Goal: Task Accomplishment & Management: Manage account settings

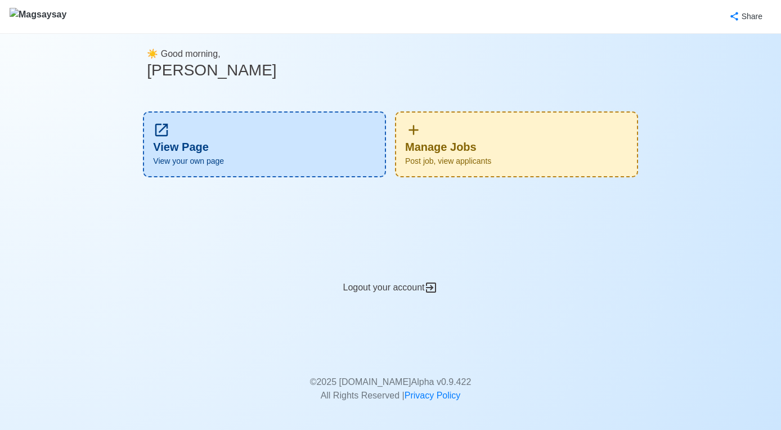
click at [493, 153] on div "Manage Jobs Post job, view applicants" at bounding box center [516, 144] width 243 height 66
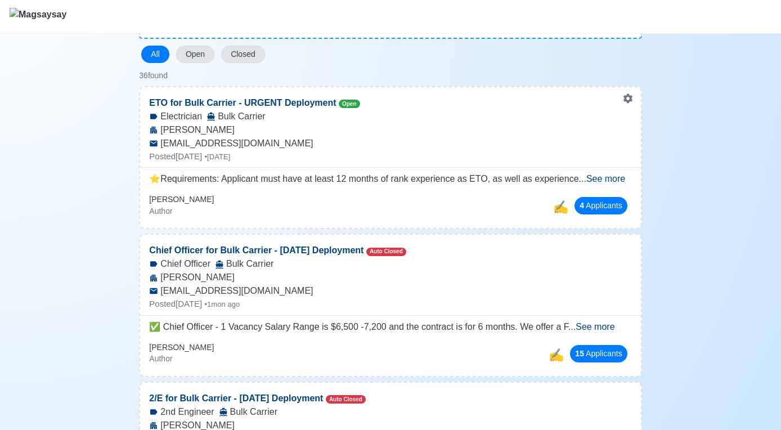
scroll to position [106, 0]
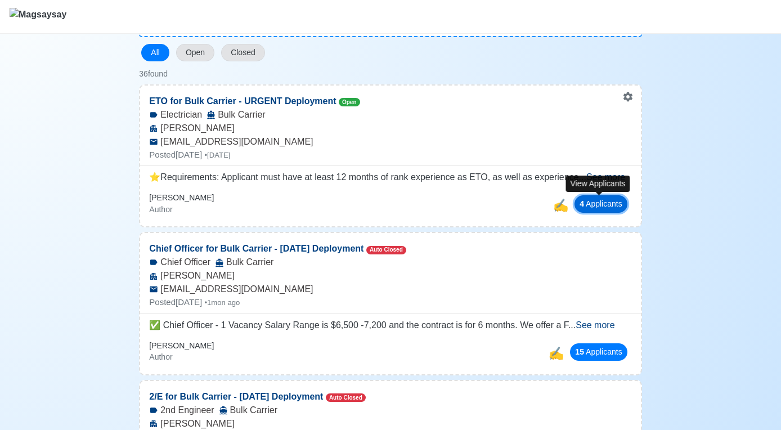
click at [600, 208] on button "4 Applicant s" at bounding box center [601, 203] width 53 height 17
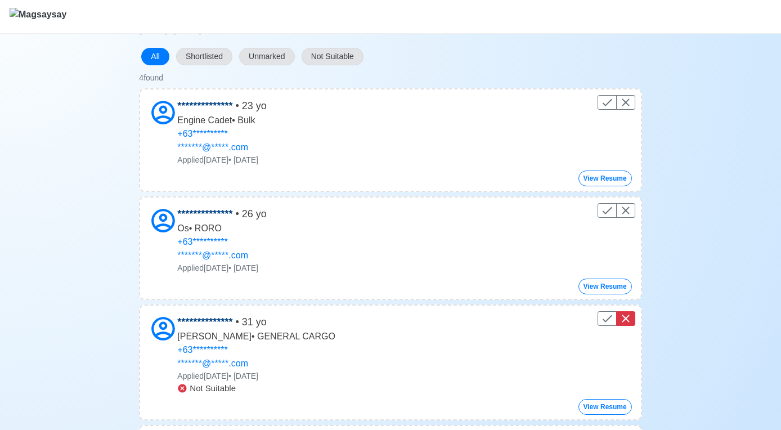
scroll to position [99, 0]
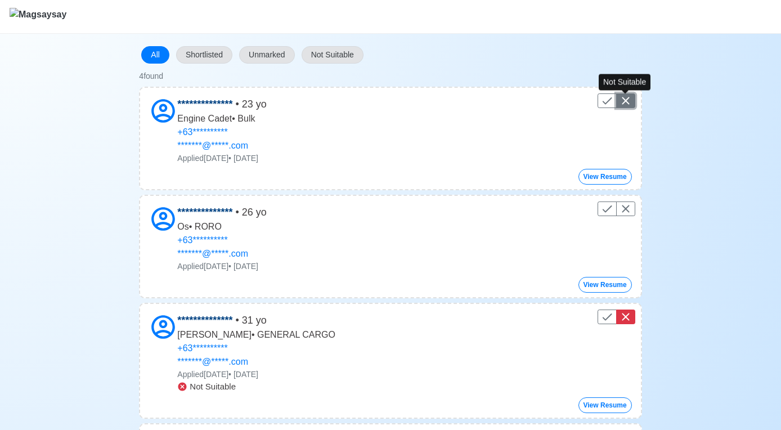
click at [627, 101] on icon "Control" at bounding box center [625, 100] width 7 height 7
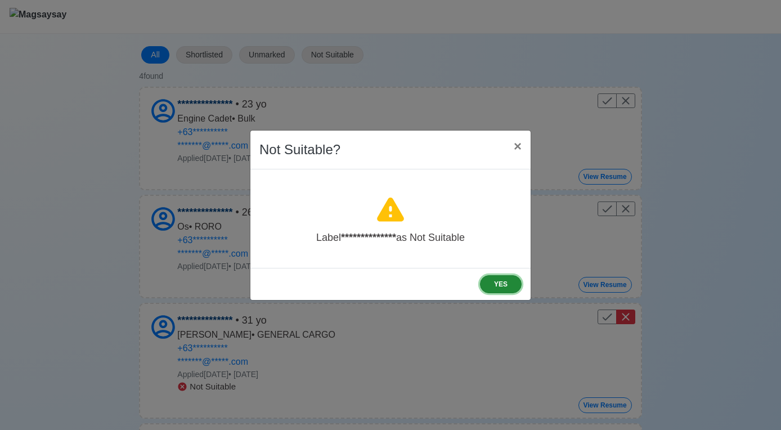
click at [512, 282] on button "YES" at bounding box center [501, 284] width 42 height 18
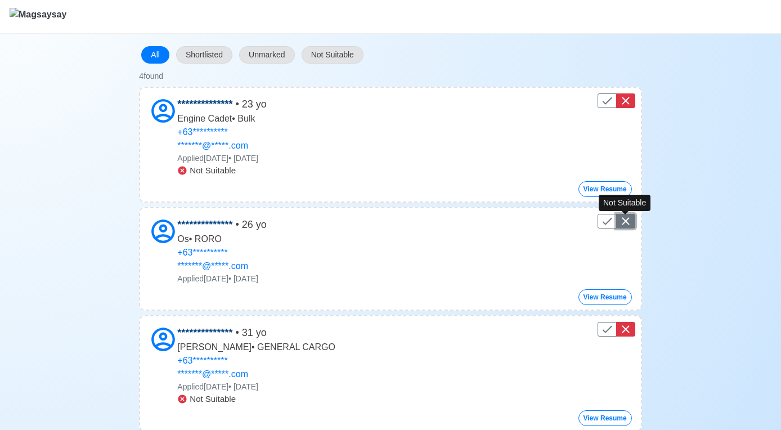
click at [626, 219] on icon "Control" at bounding box center [626, 221] width 14 height 14
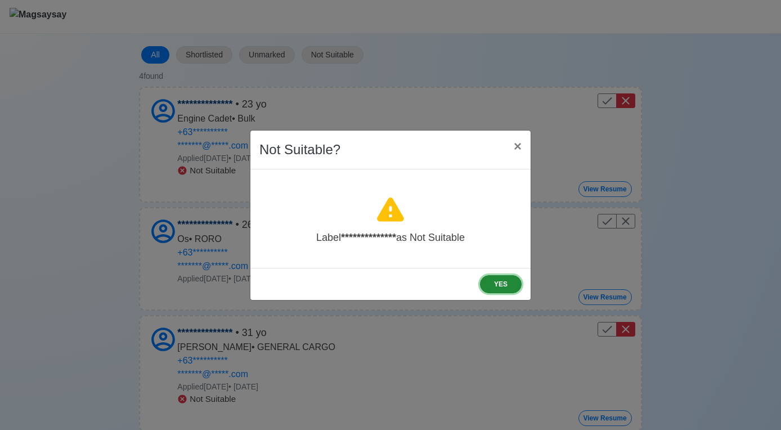
click at [493, 289] on button "YES" at bounding box center [501, 284] width 42 height 18
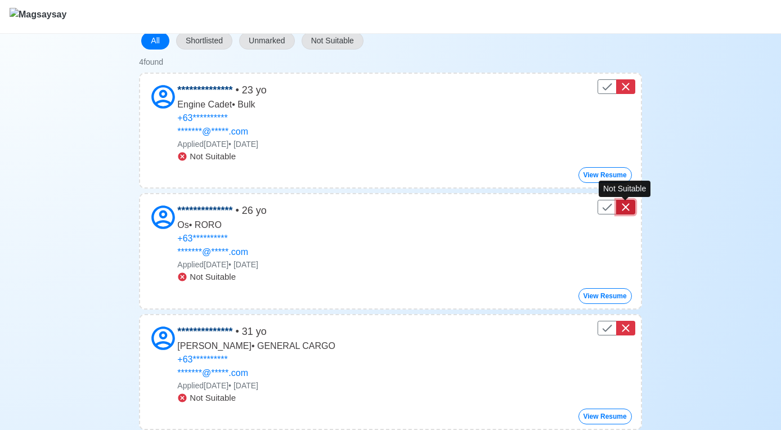
scroll to position [0, 0]
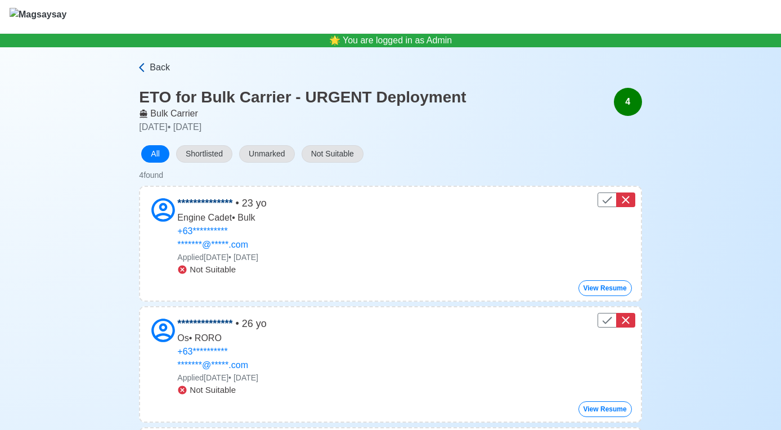
click at [155, 70] on span "Back" at bounding box center [160, 68] width 20 height 14
